Goal: Information Seeking & Learning: Check status

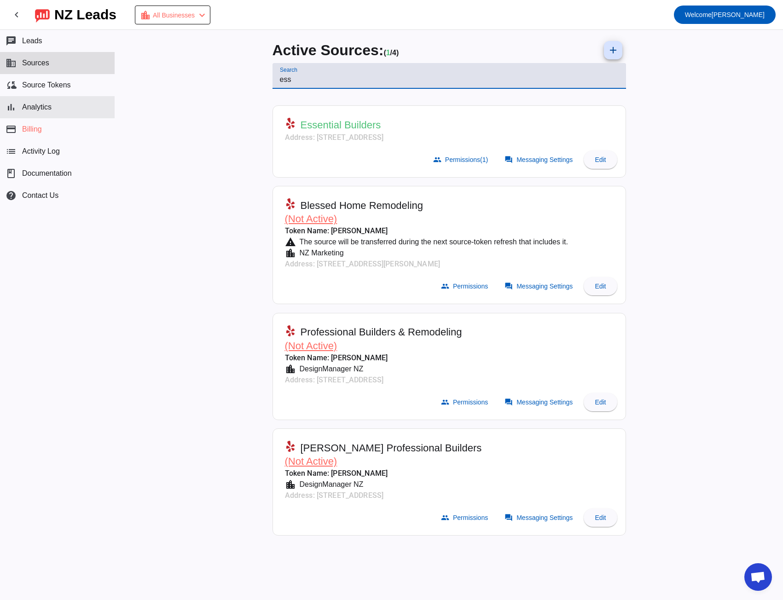
click at [32, 106] on span "Analytics" at bounding box center [36, 107] width 29 height 8
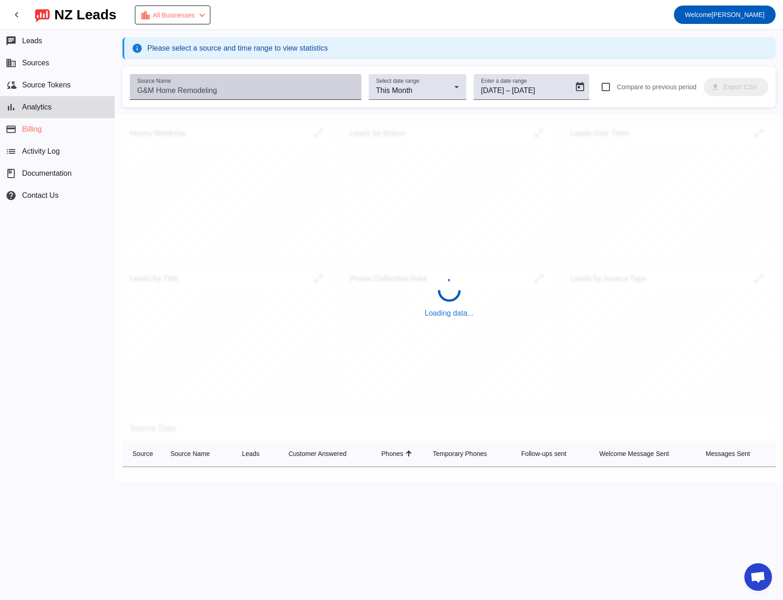
click at [202, 115] on div "Hours/Weekday open_in_full Leads by Status open_in_full Leads Over Time open_in…" at bounding box center [449, 262] width 668 height 295
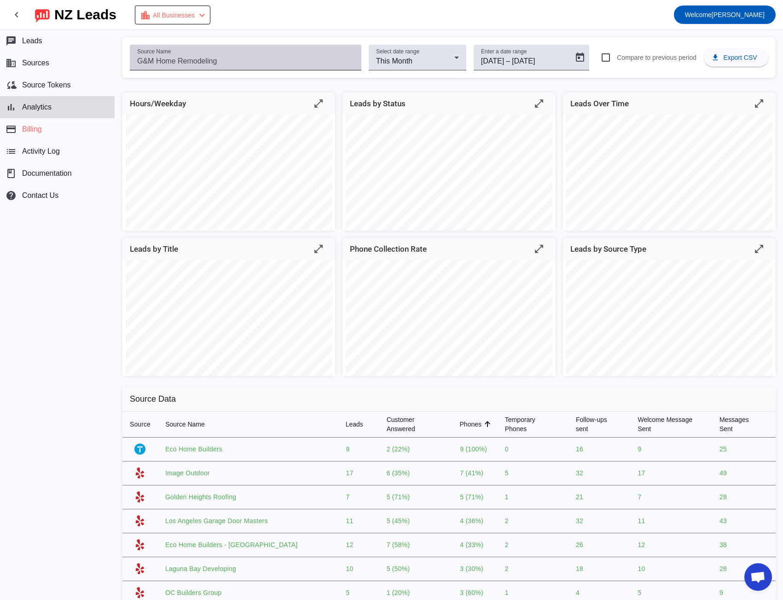
click at [153, 60] on input "Source Name" at bounding box center [245, 61] width 217 height 11
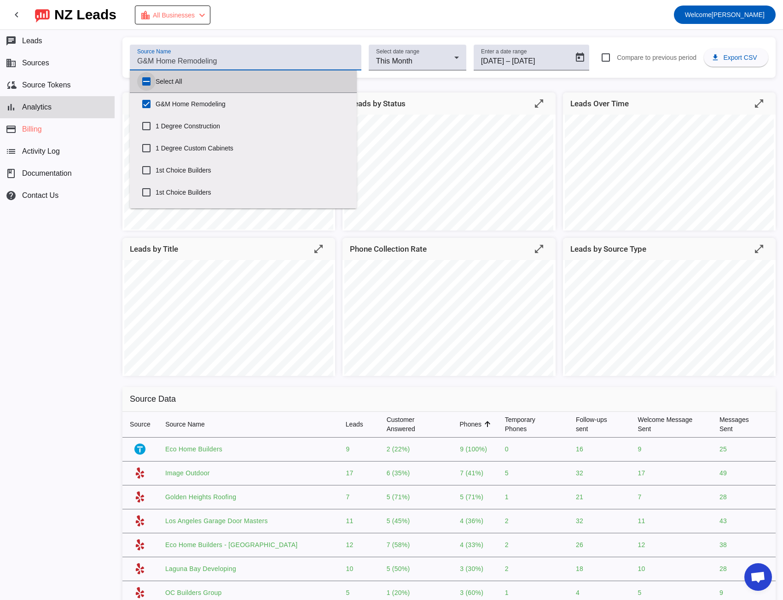
click at [144, 81] on input "Select All" at bounding box center [146, 81] width 18 height 18
checkbox input "true"
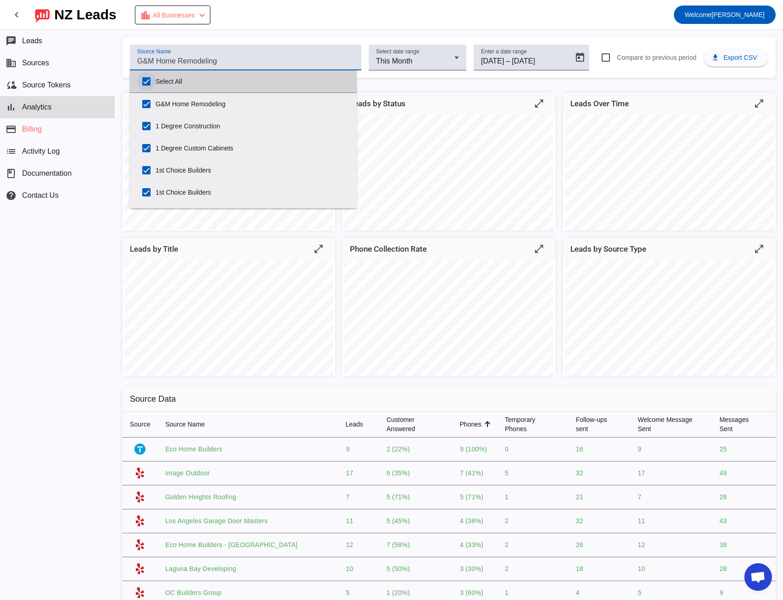
checkbox input "true"
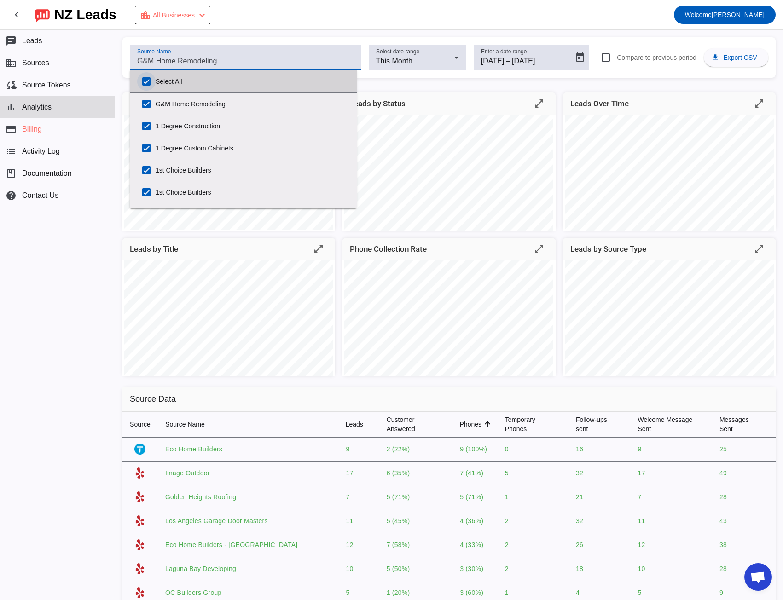
checkbox input "true"
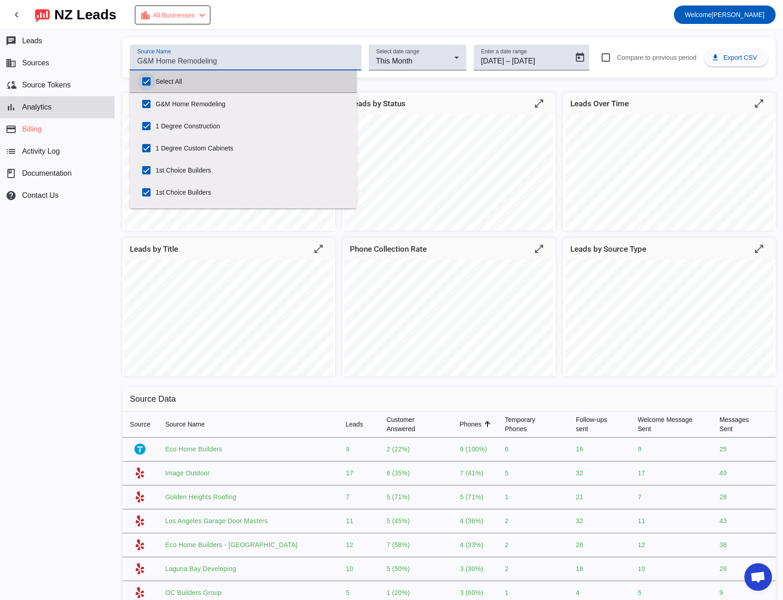
checkbox input "true"
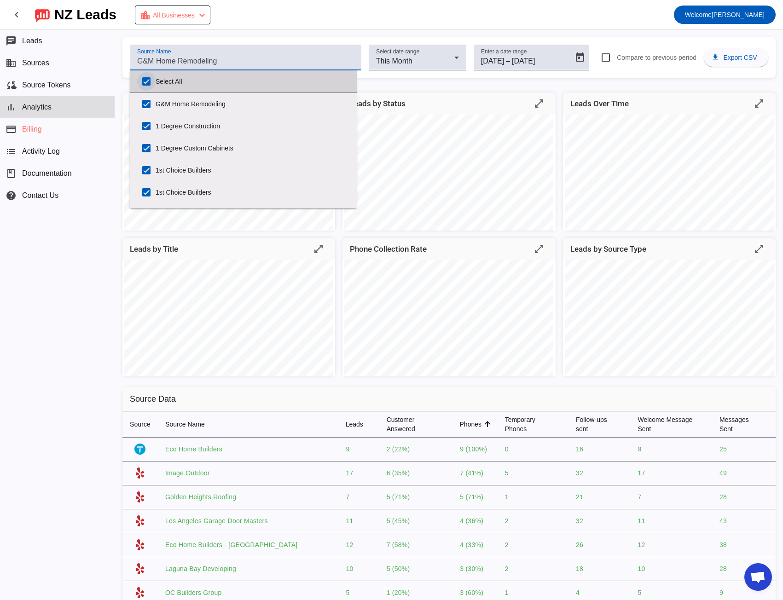
checkbox input "true"
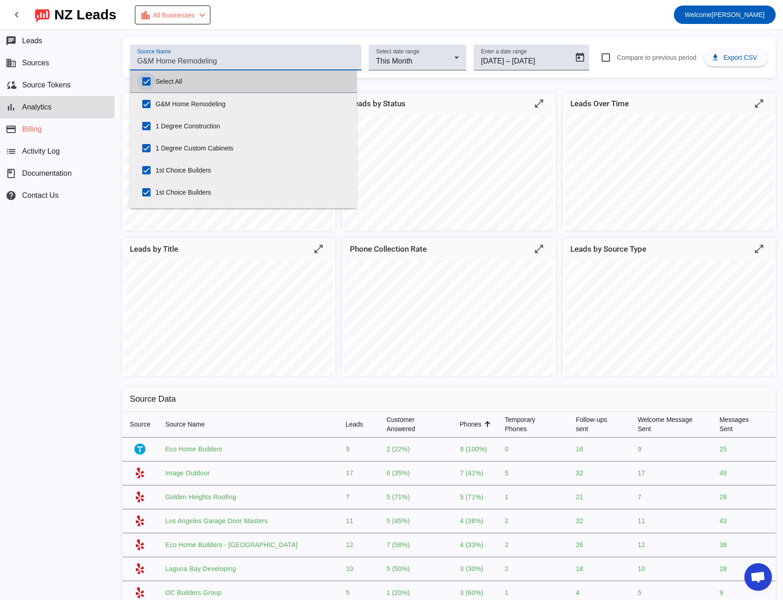
checkbox input "true"
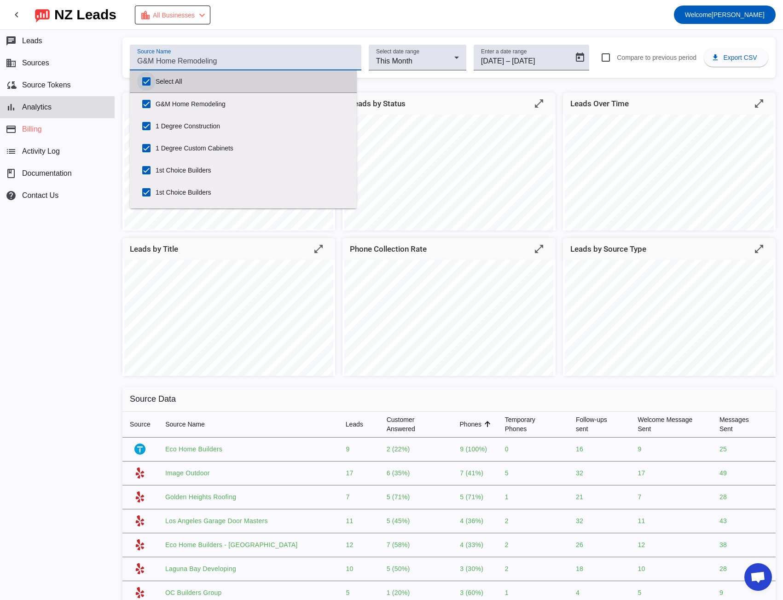
checkbox input "true"
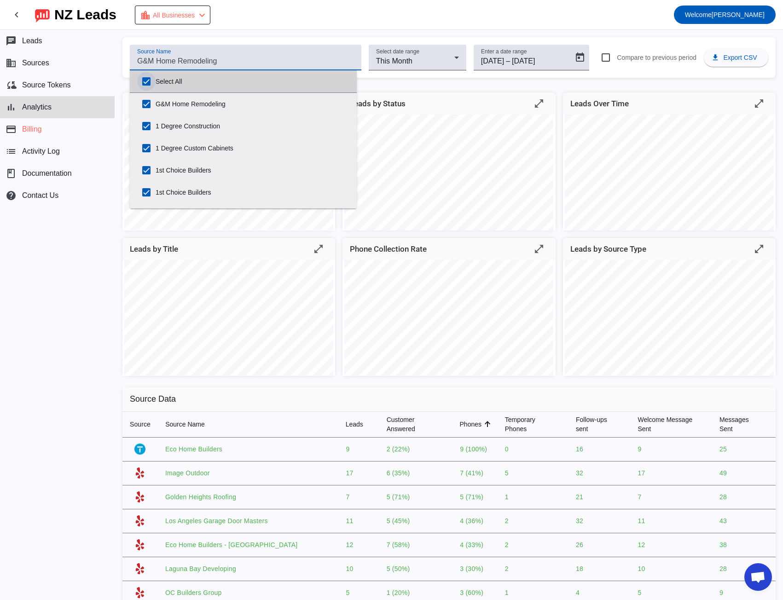
checkbox input "true"
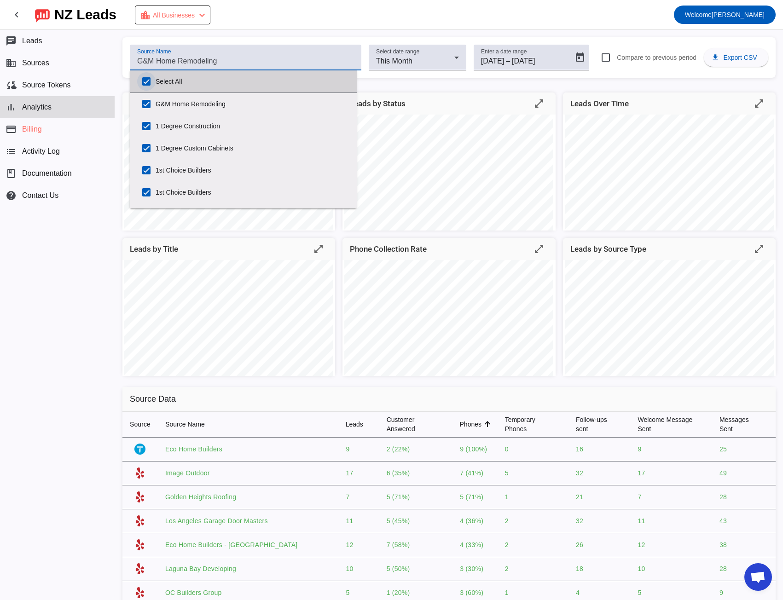
checkbox input "true"
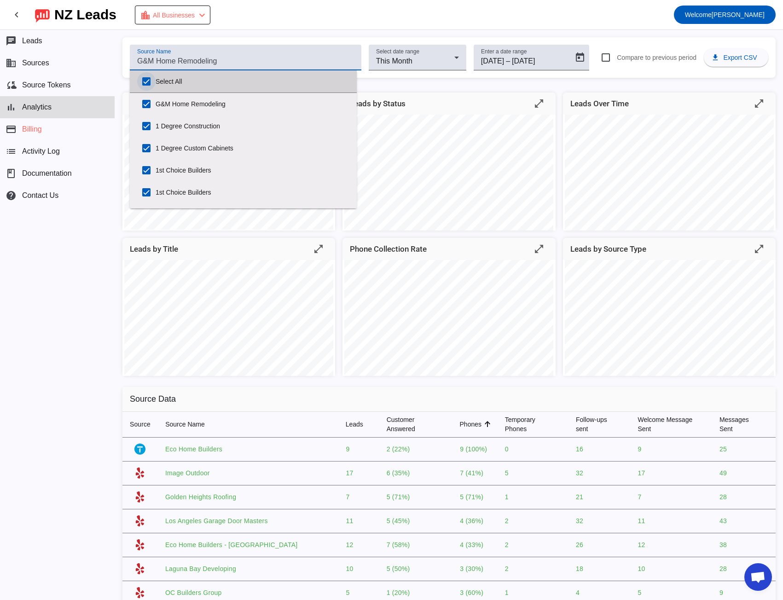
checkbox input "true"
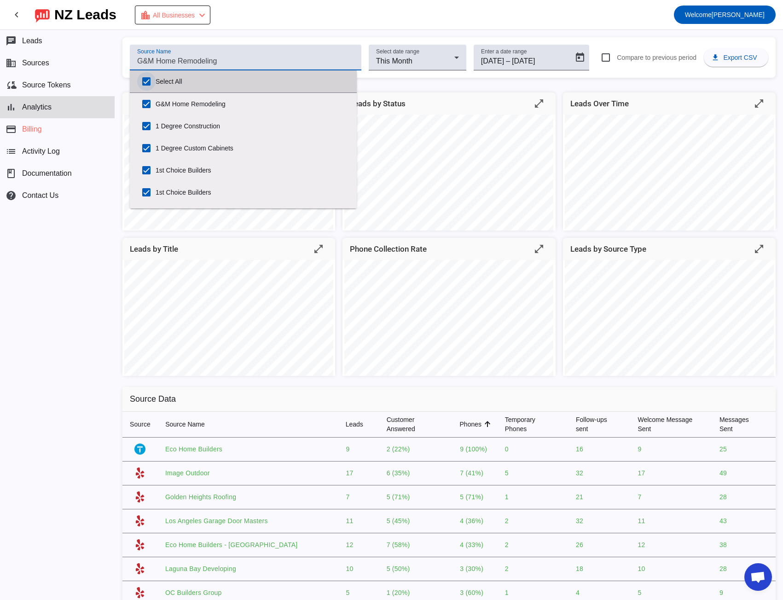
checkbox input "true"
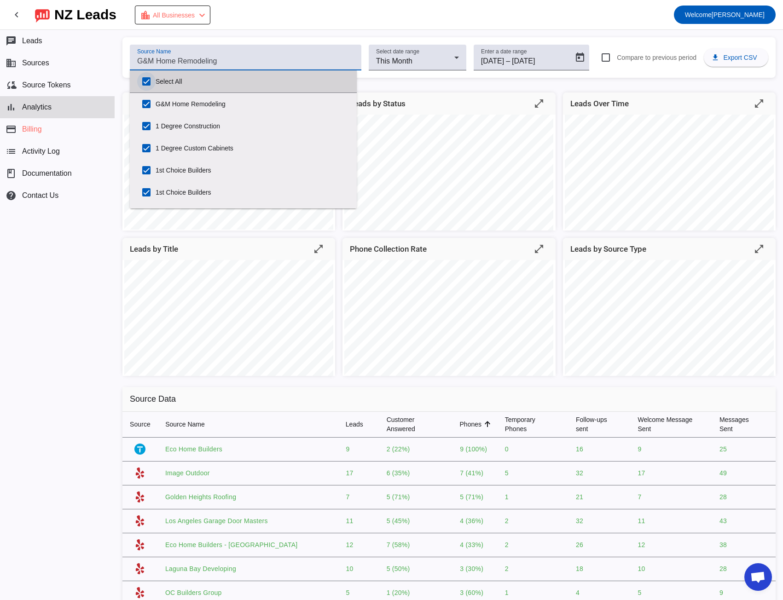
checkbox input "true"
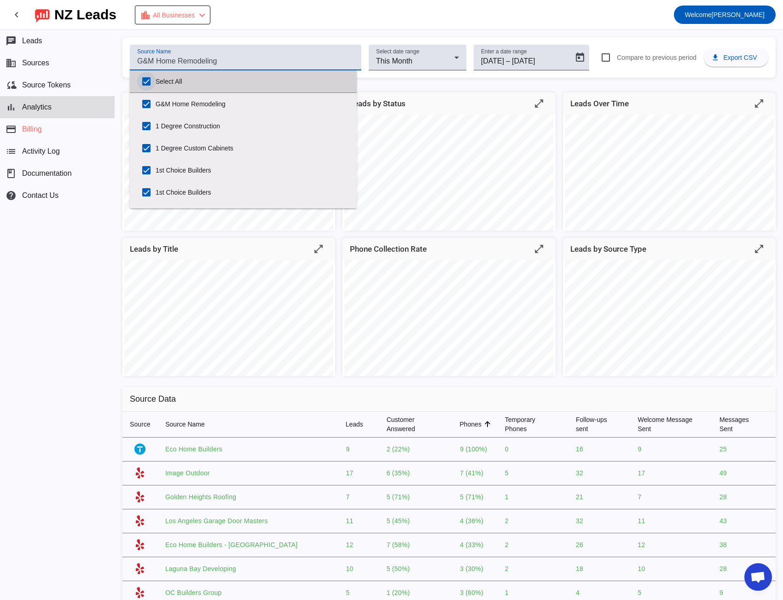
checkbox input "true"
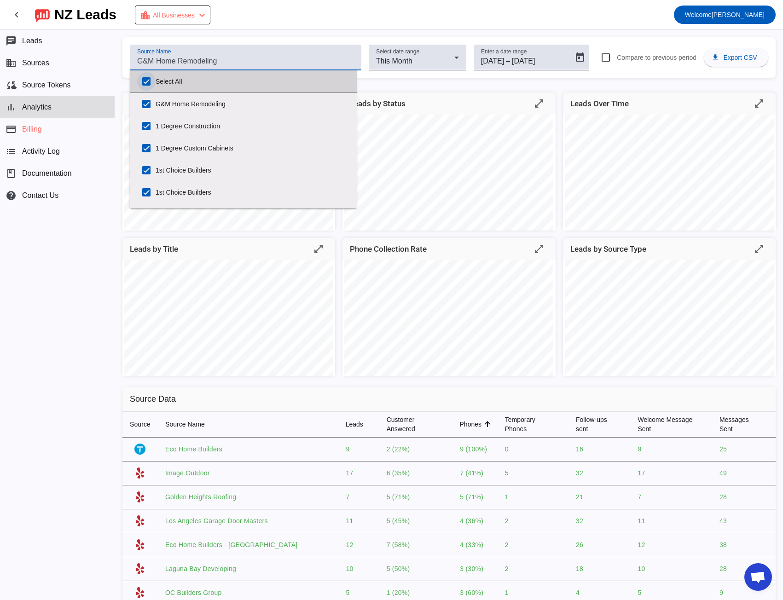
checkbox input "true"
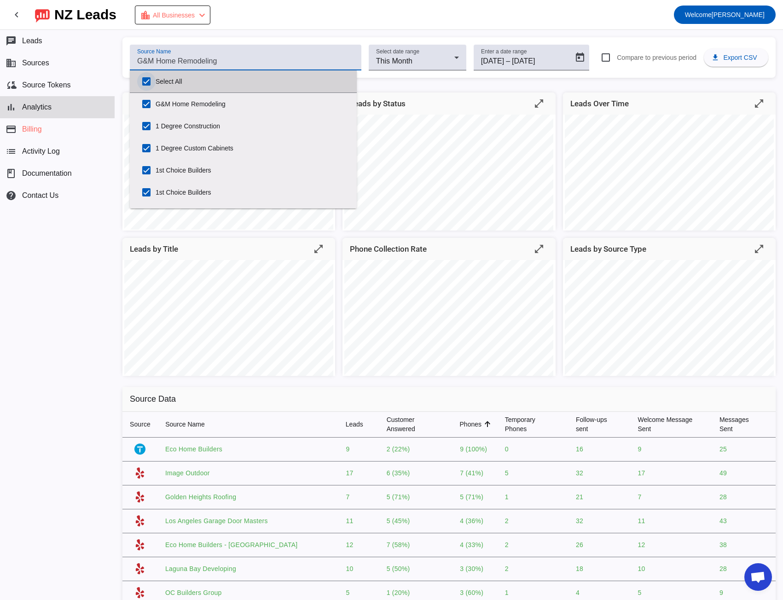
checkbox input "true"
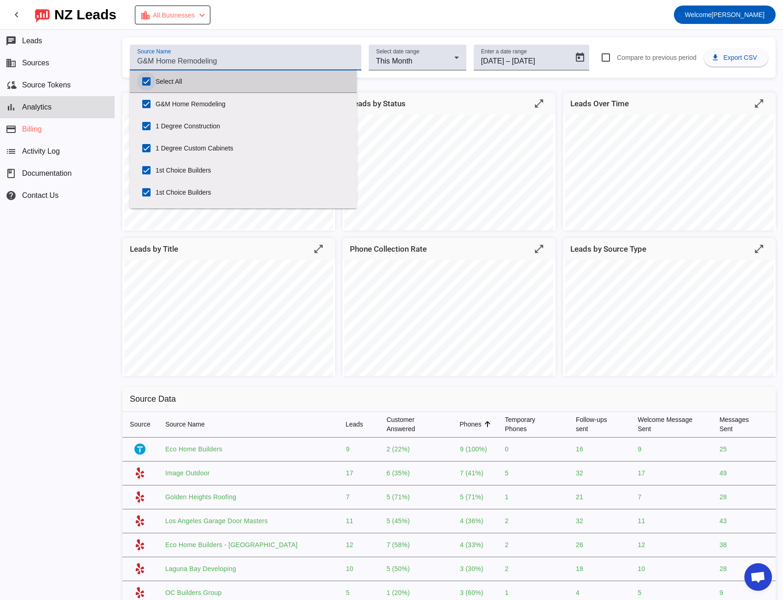
checkbox input "true"
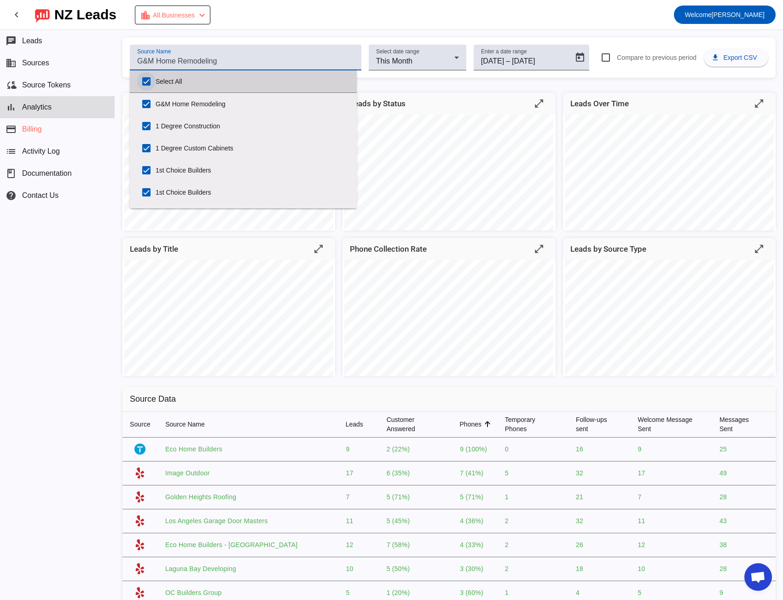
checkbox input "true"
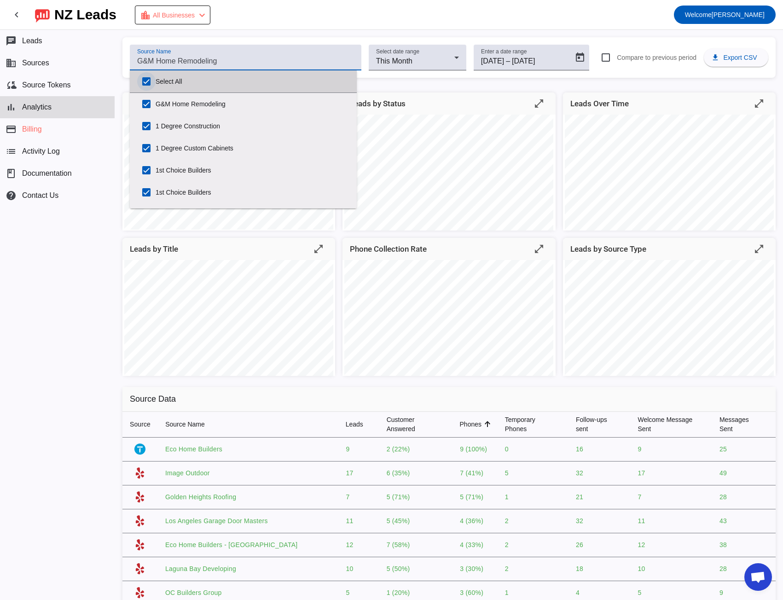
checkbox input "true"
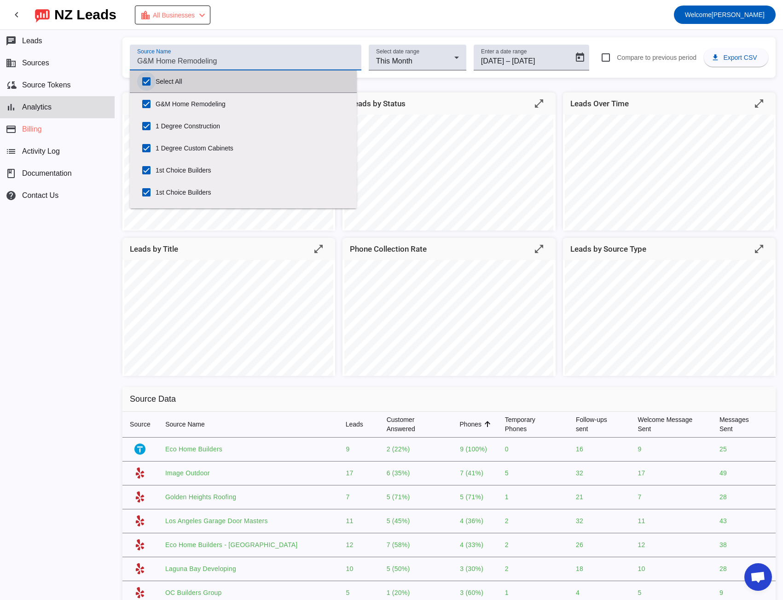
checkbox input "true"
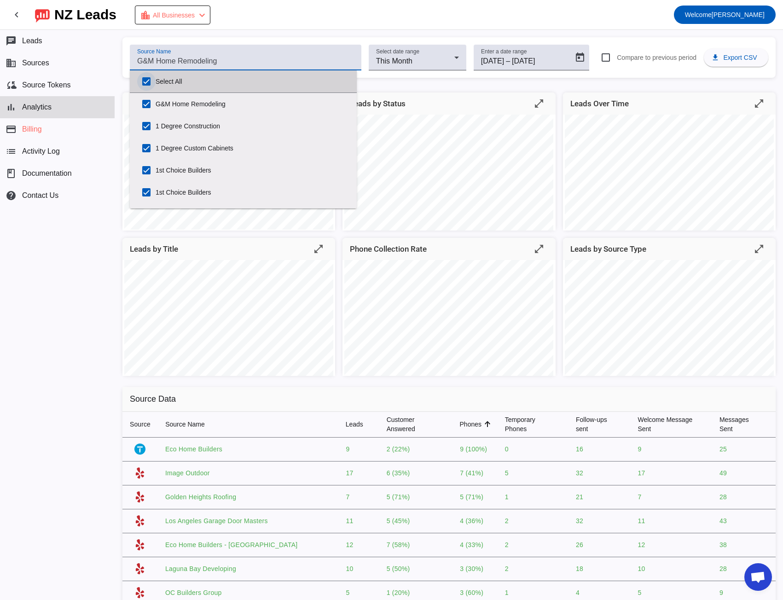
checkbox input "true"
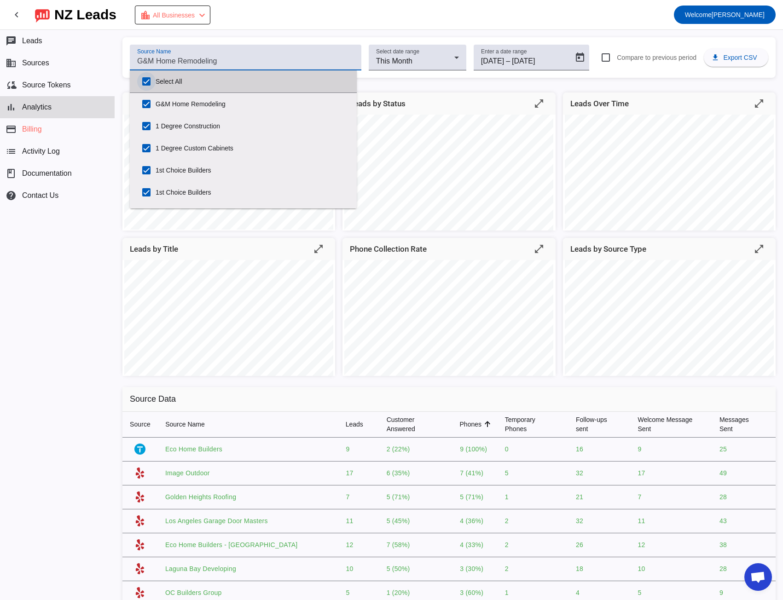
checkbox input "true"
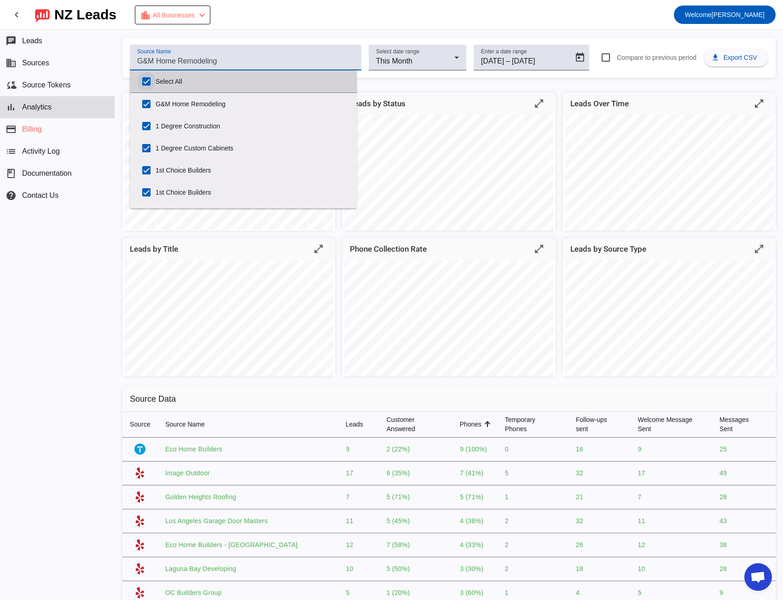
checkbox input "true"
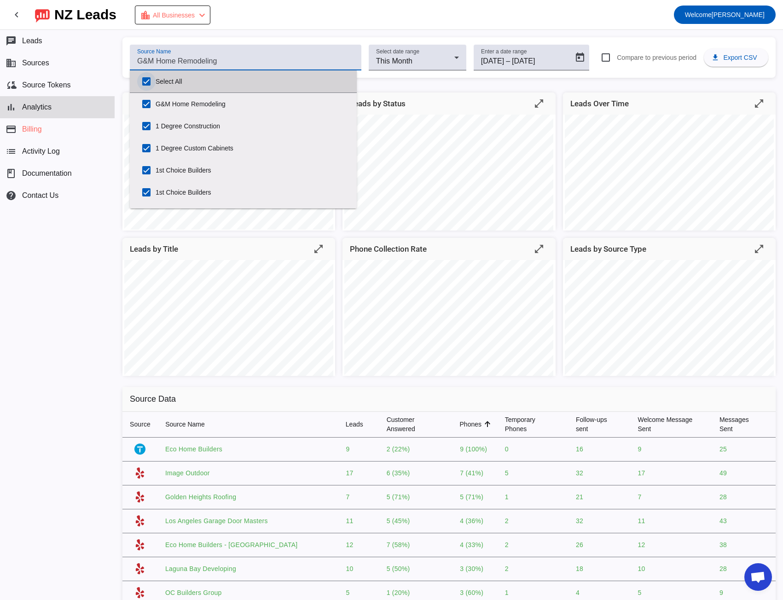
checkbox input "true"
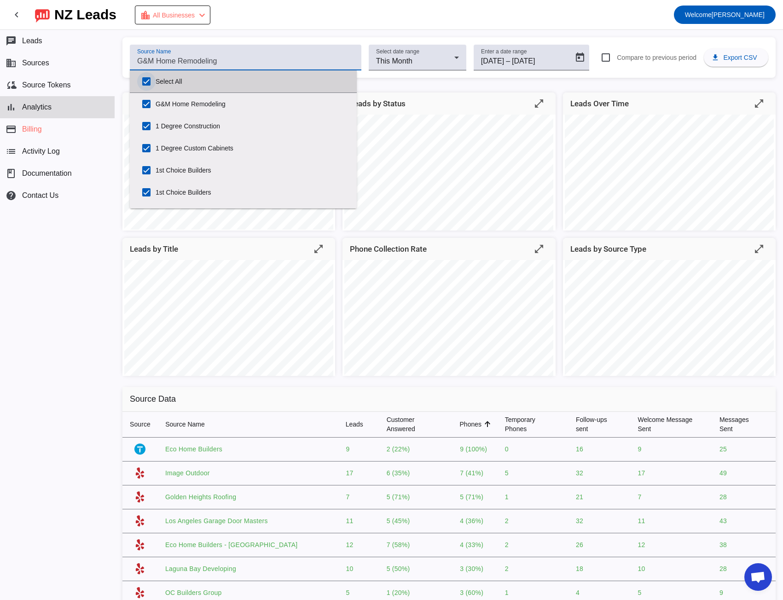
checkbox input "true"
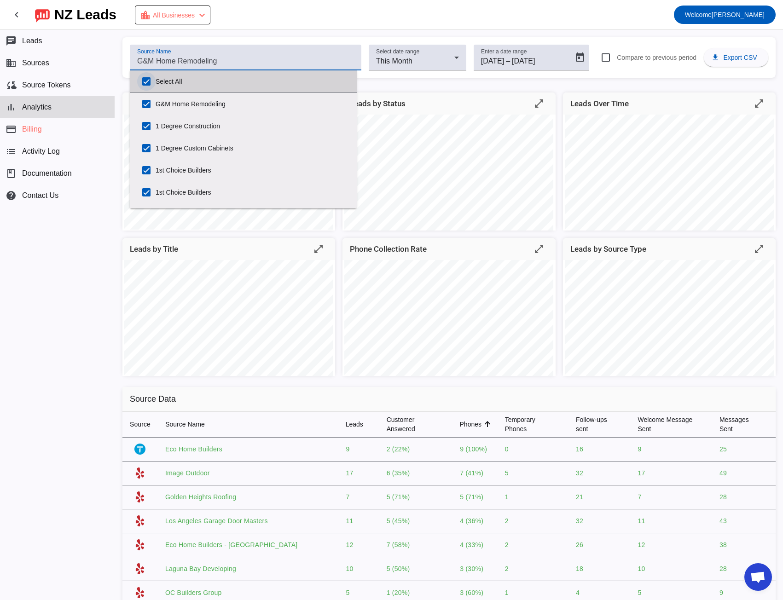
checkbox input "true"
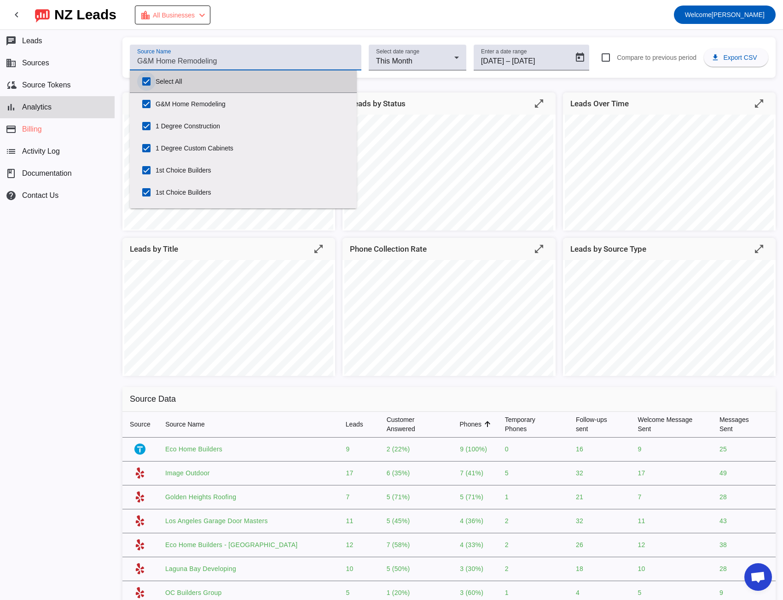
checkbox input "true"
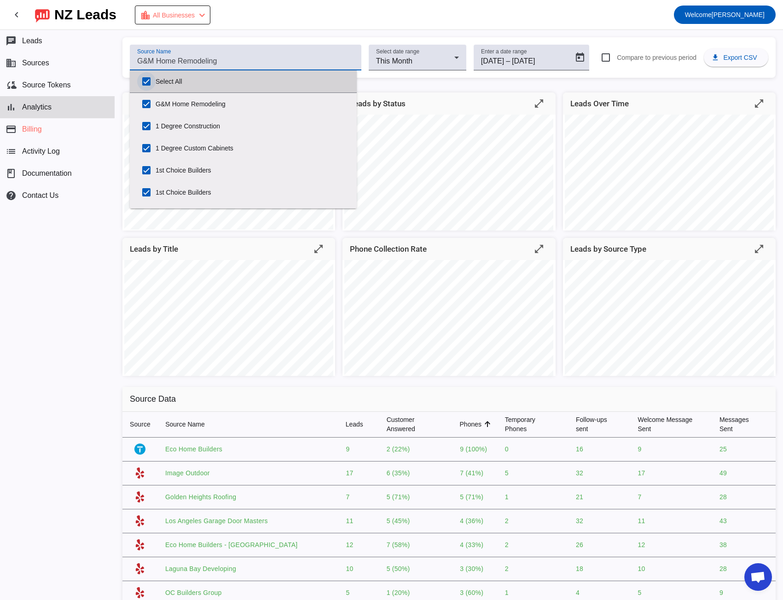
checkbox input "true"
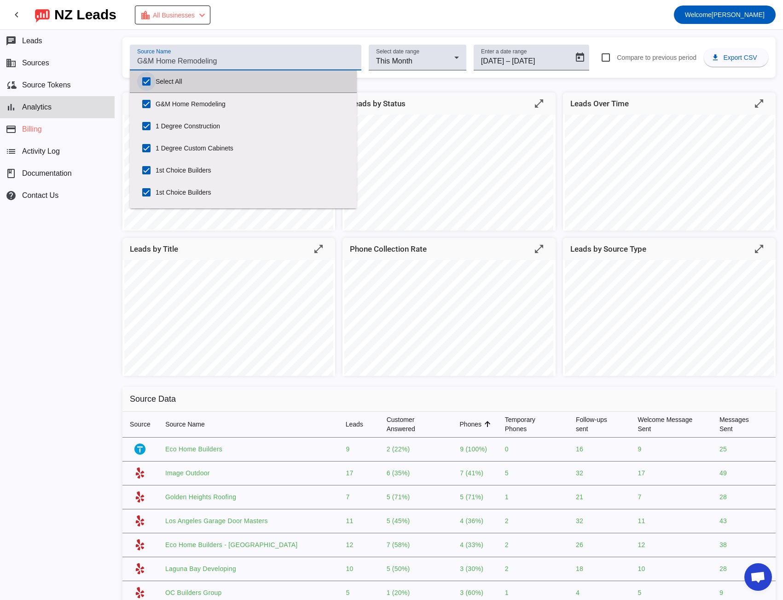
checkbox input "true"
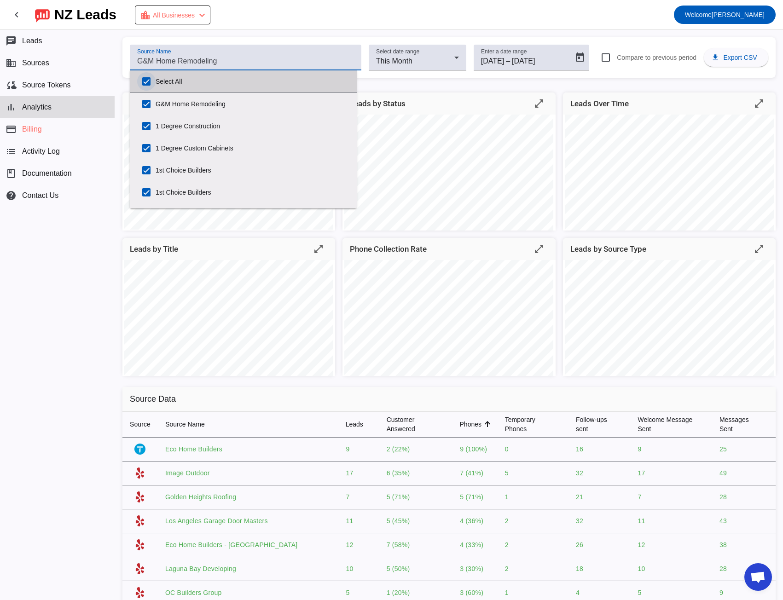
checkbox input "true"
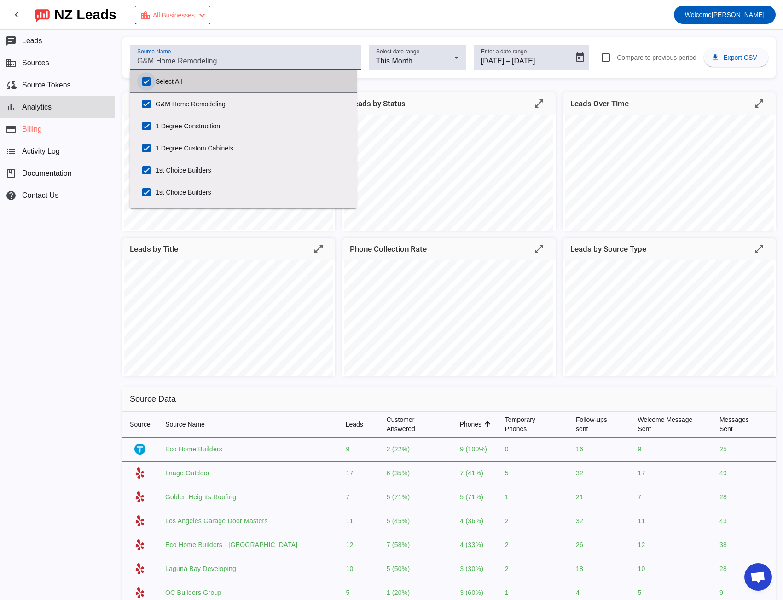
checkbox input "true"
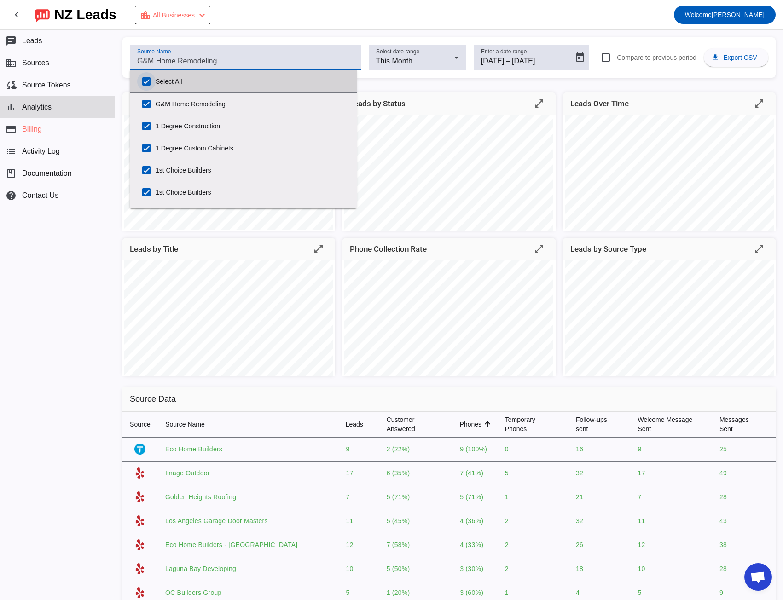
checkbox input "true"
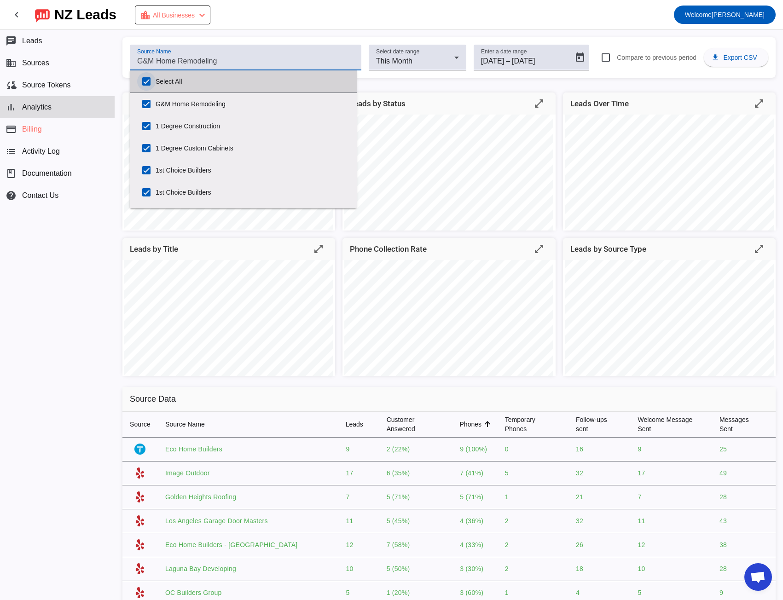
checkbox input "true"
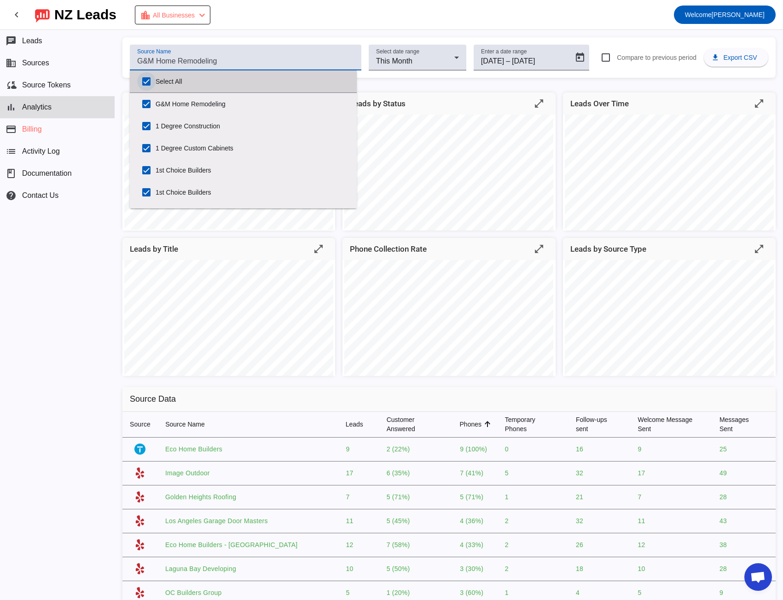
checkbox input "true"
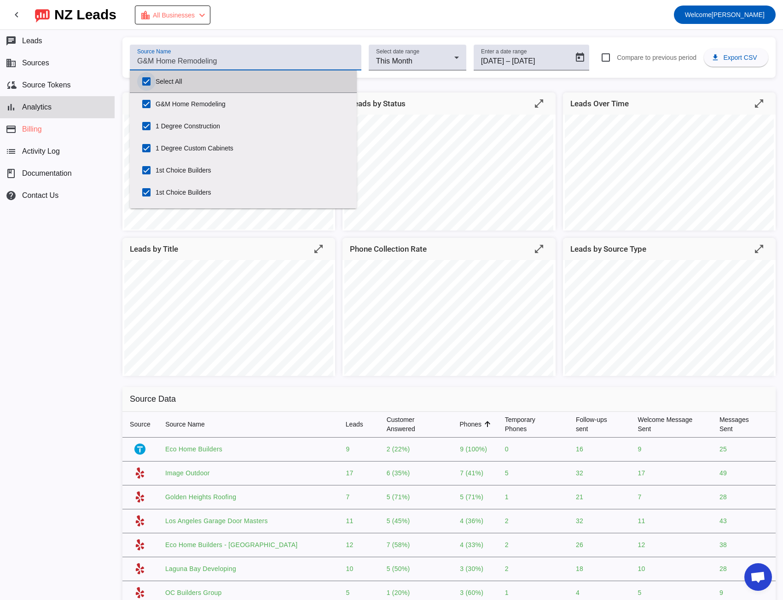
checkbox input "true"
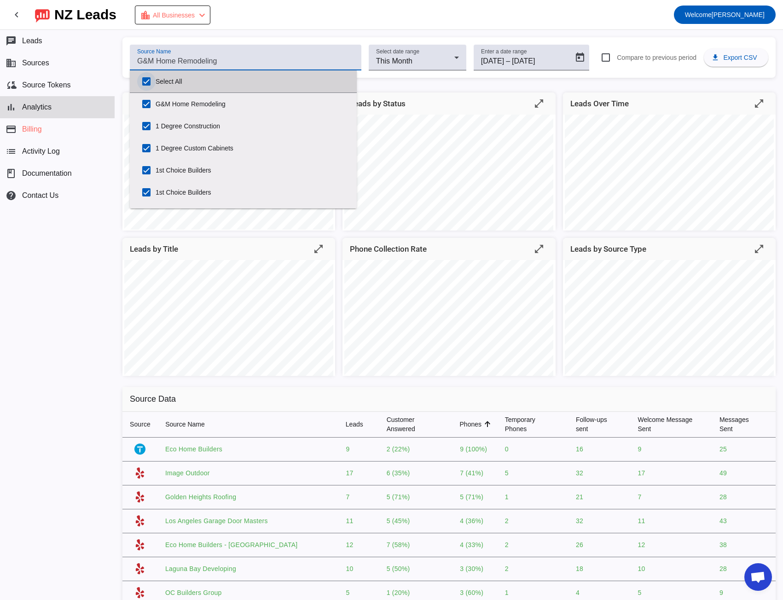
checkbox input "true"
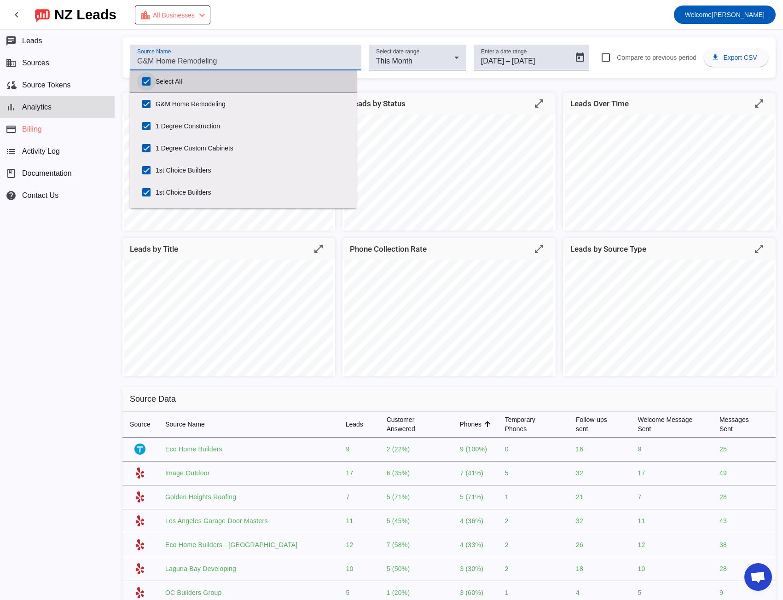
checkbox input "true"
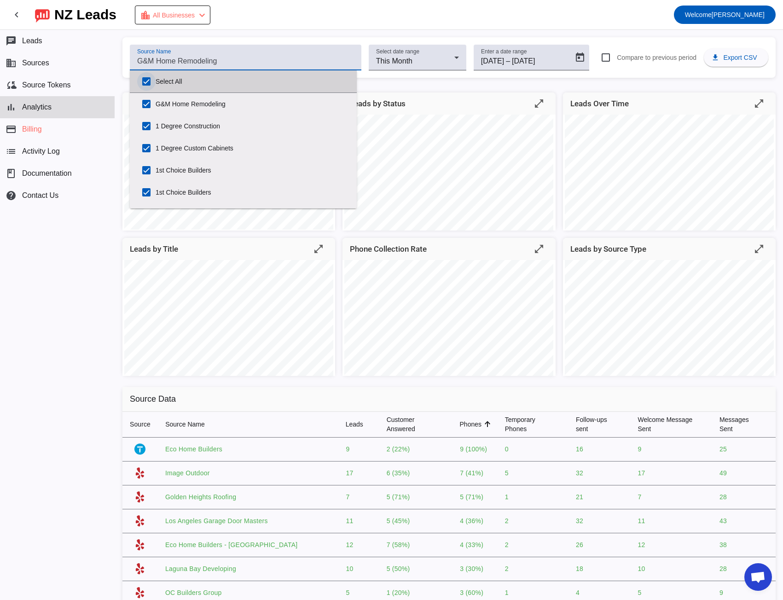
checkbox input "true"
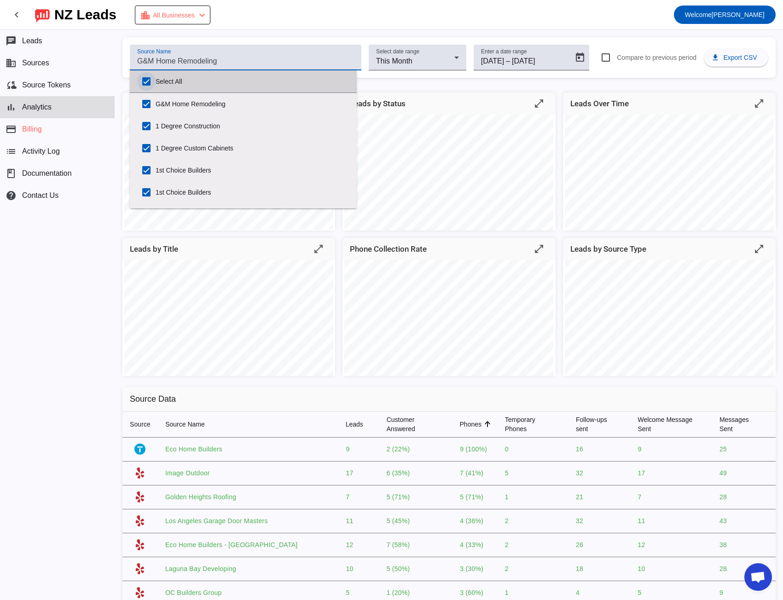
checkbox input "true"
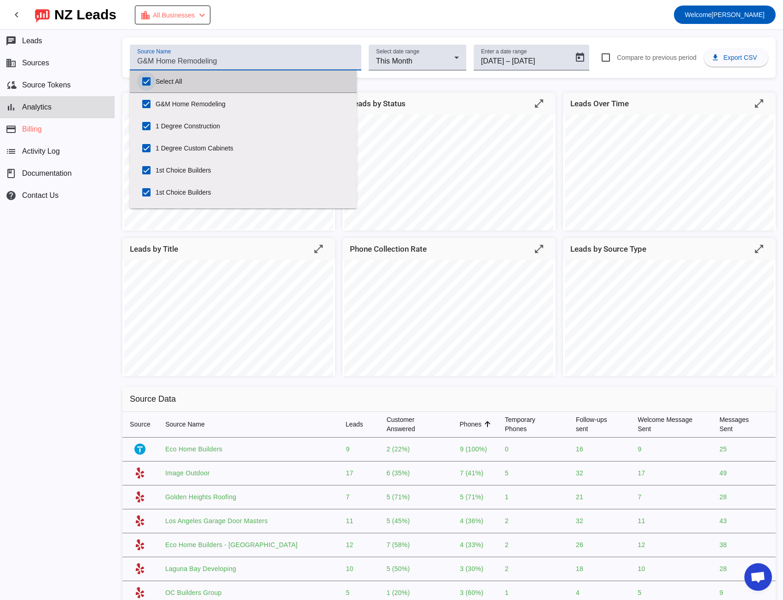
checkbox input "true"
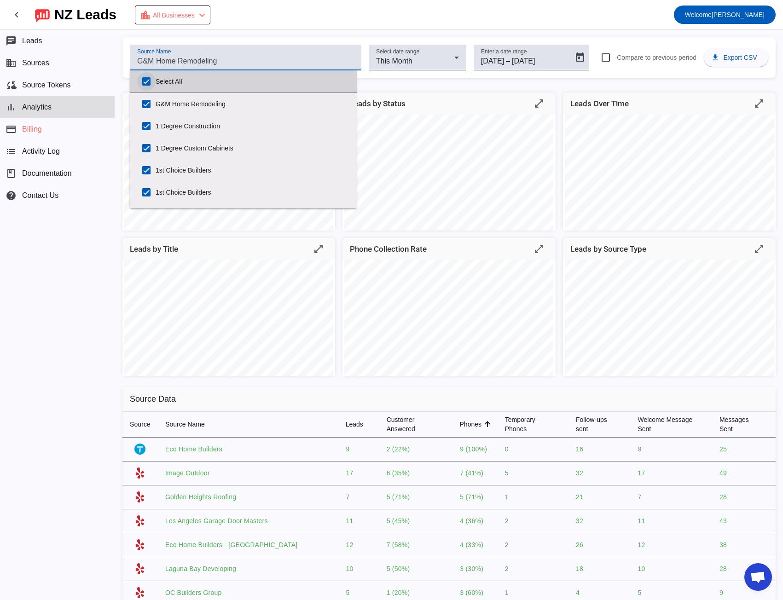
checkbox input "true"
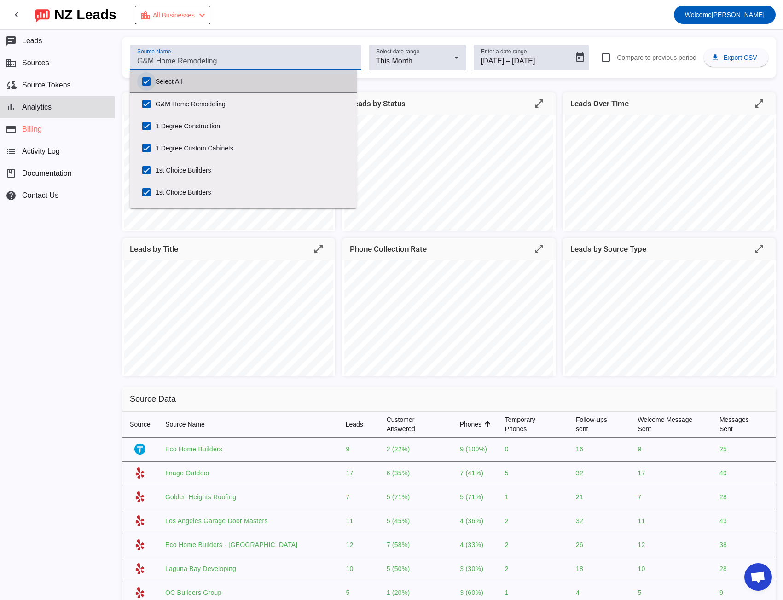
checkbox input "true"
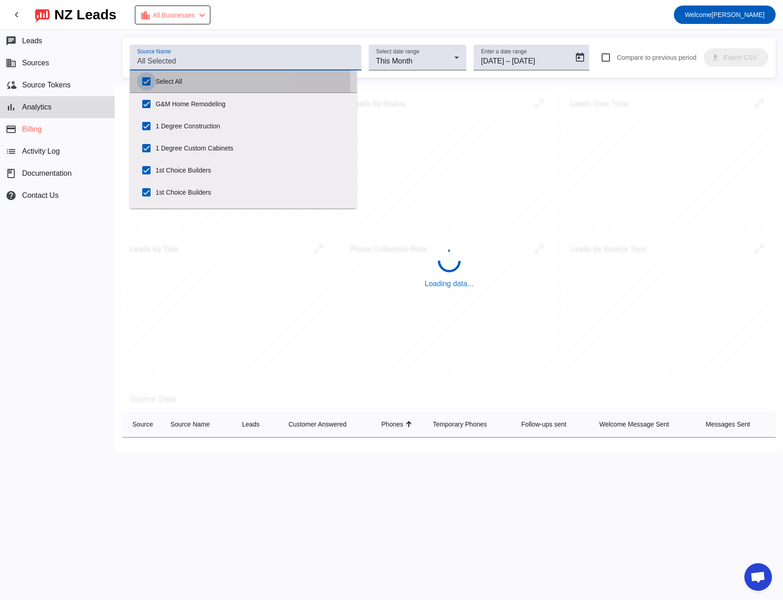
click at [146, 81] on input "Select All" at bounding box center [146, 81] width 18 height 18
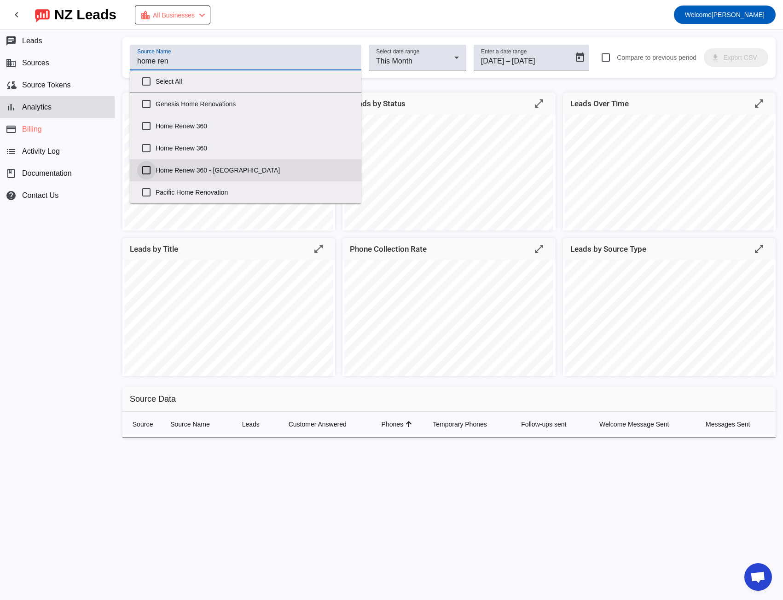
click at [148, 169] on input "Home Renew 360 - [GEOGRAPHIC_DATA]" at bounding box center [146, 170] width 18 height 18
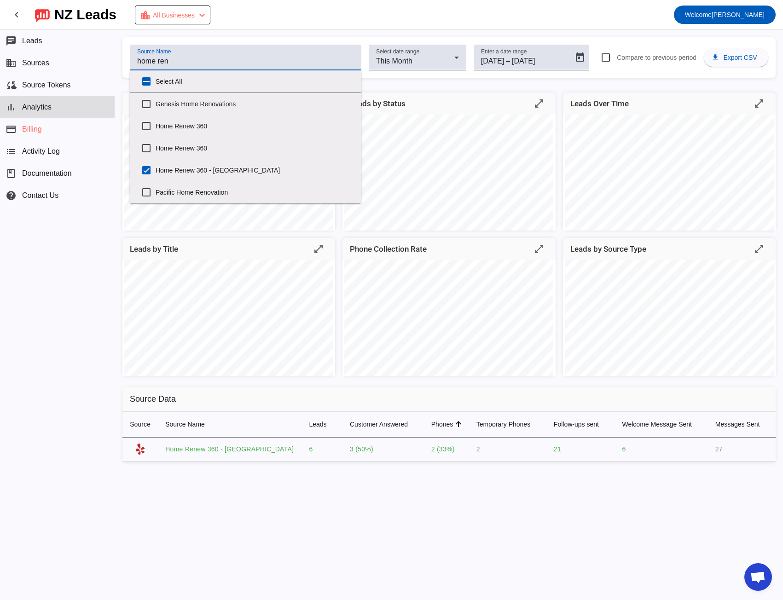
click at [93, 271] on div "chat Leads business Sources cloud_sync Source Tokens bar_chart Analytics paymen…" at bounding box center [57, 315] width 115 height 571
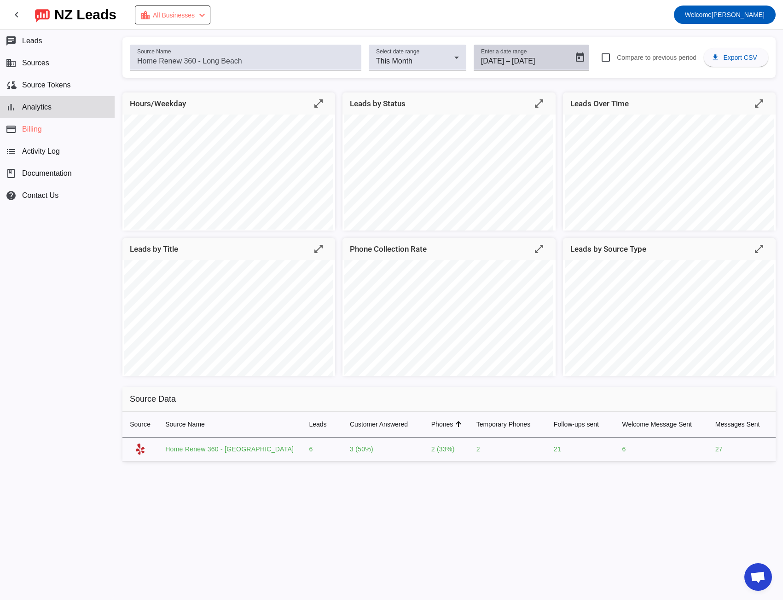
click at [530, 64] on input "[DATE]" at bounding box center [533, 61] width 42 height 11
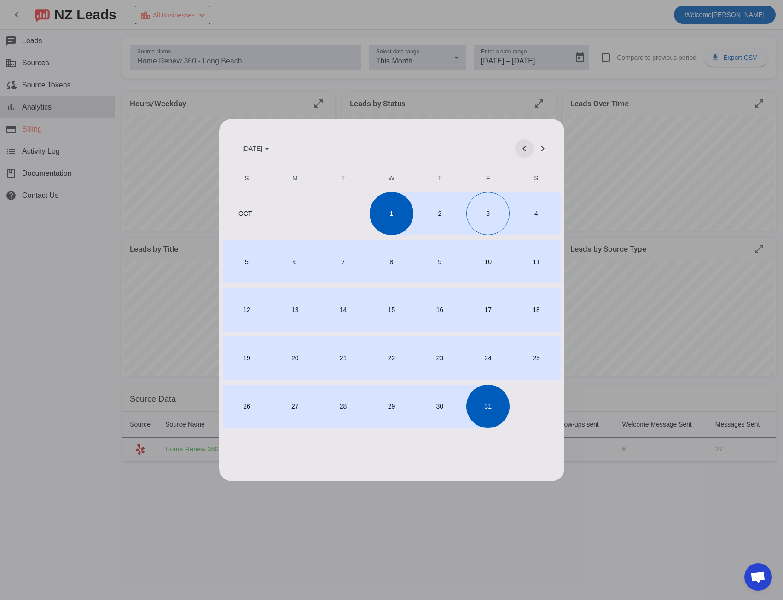
click at [523, 155] on span "Previous month" at bounding box center [524, 149] width 22 height 22
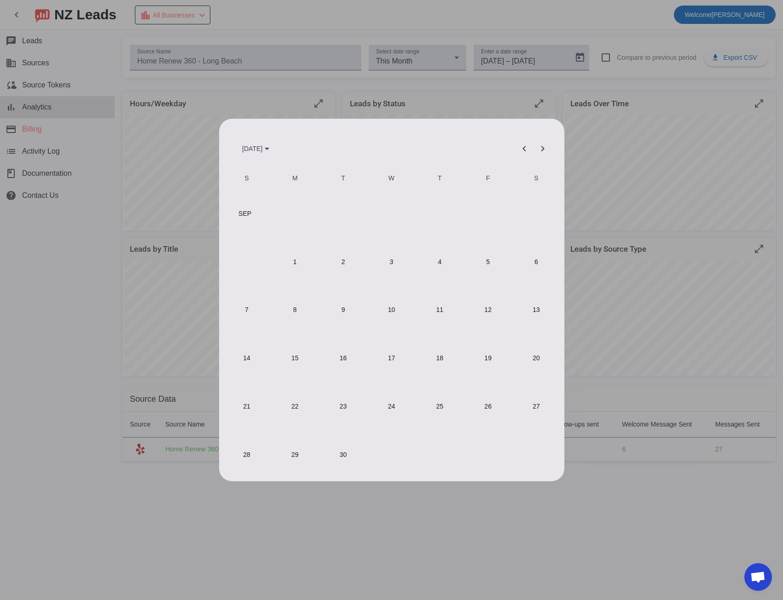
click at [297, 265] on span "1" at bounding box center [295, 261] width 43 height 43
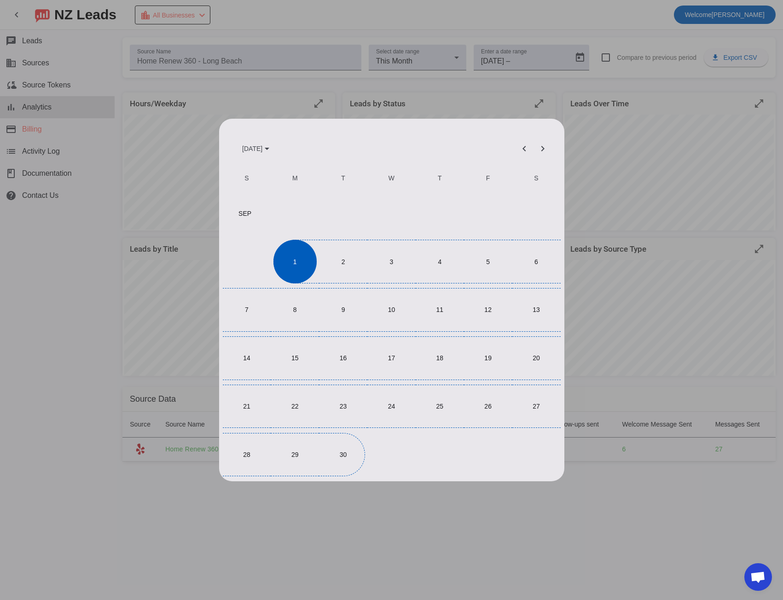
click at [334, 462] on span "30" at bounding box center [342, 454] width 43 height 43
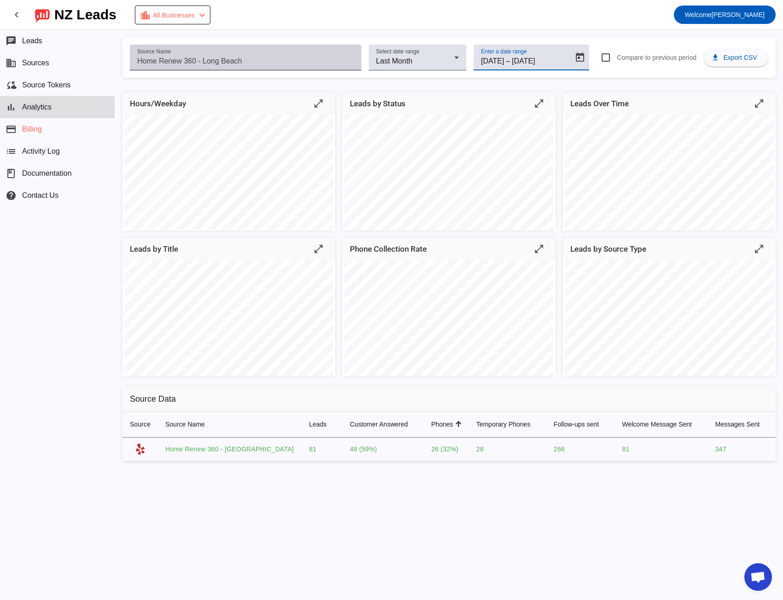
click at [171, 62] on input "Source Name" at bounding box center [245, 61] width 217 height 11
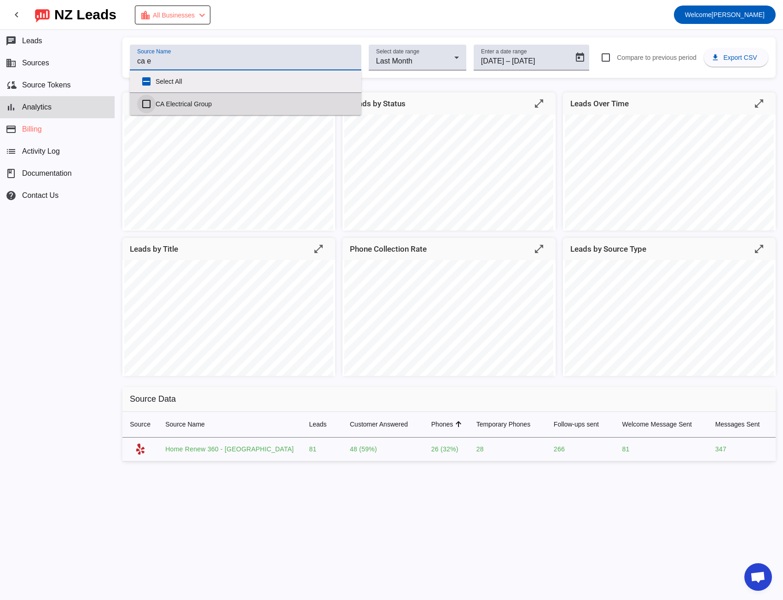
click at [146, 105] on input "CA Electrical Group" at bounding box center [146, 104] width 18 height 18
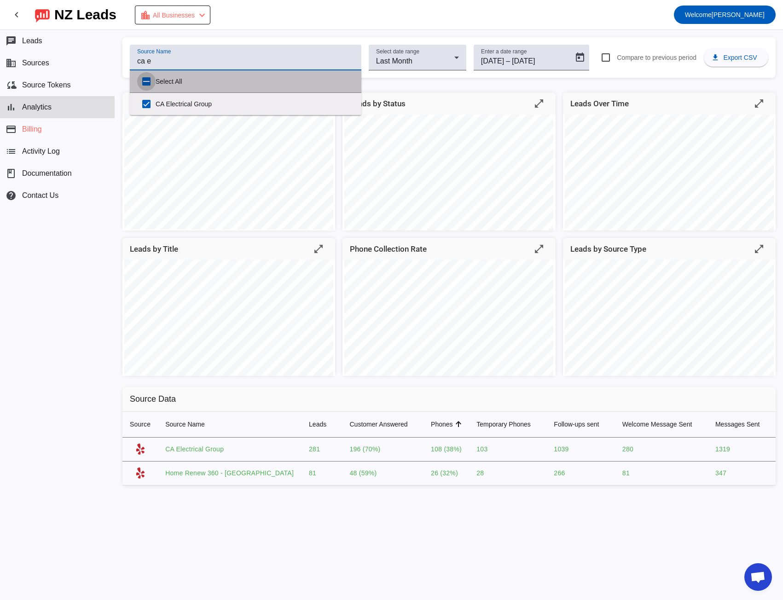
click at [147, 81] on input "Select All" at bounding box center [146, 81] width 18 height 18
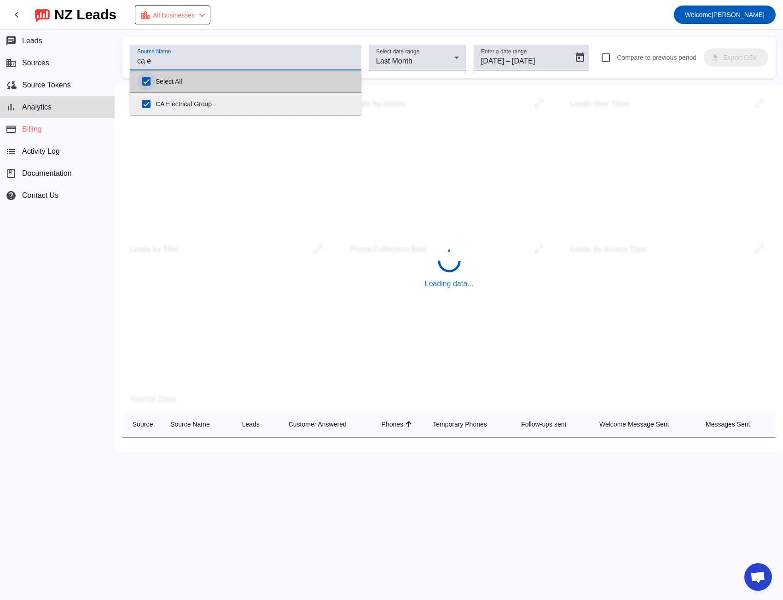
click at [146, 81] on input "Select All" at bounding box center [146, 81] width 18 height 18
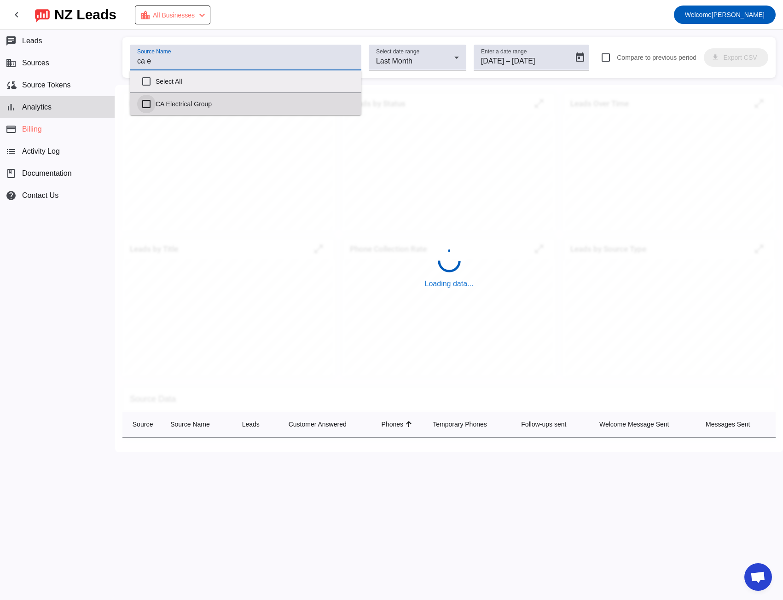
click at [146, 106] on input "CA Electrical Group" at bounding box center [146, 104] width 18 height 18
